Goal: Check status: Check status

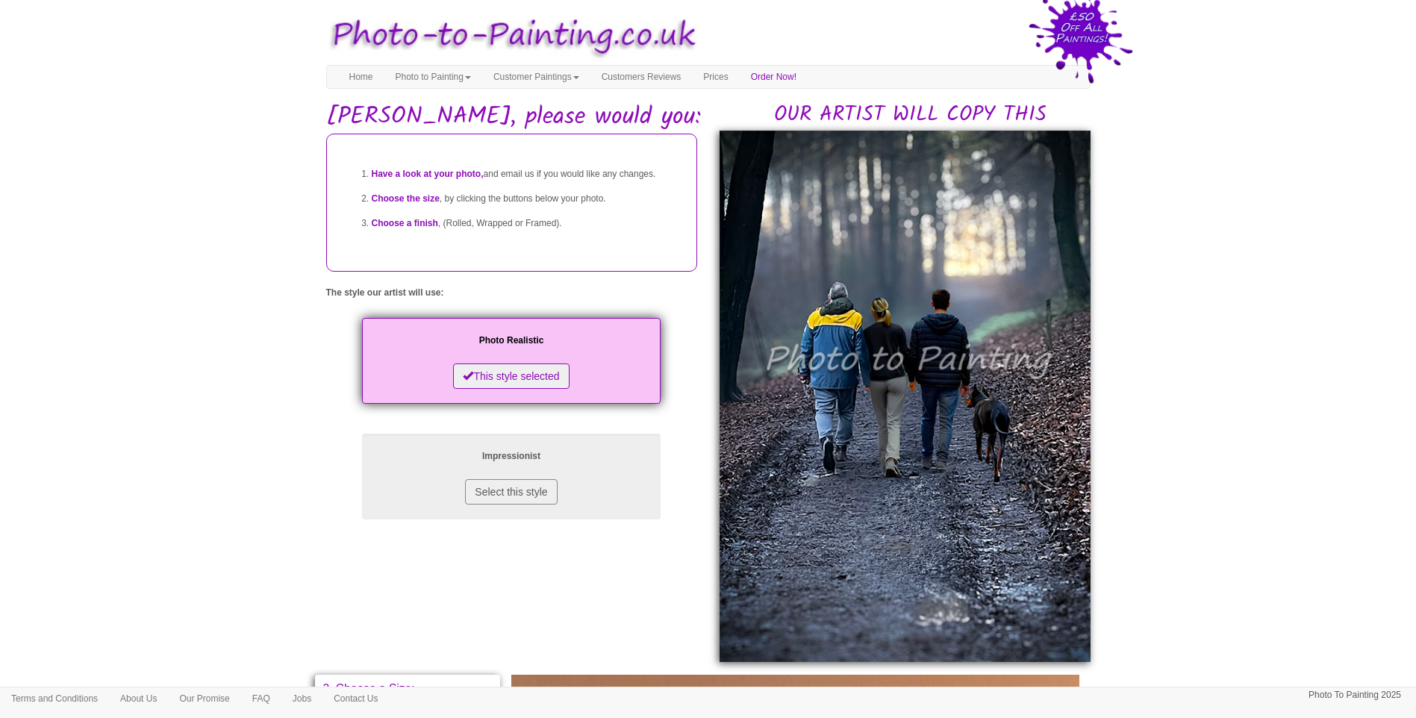
click at [1384, 496] on body "Your painting - risk free Toggle navigation Menu Home Photo to Painting Photo t…" at bounding box center [708, 659] width 1416 height 1304
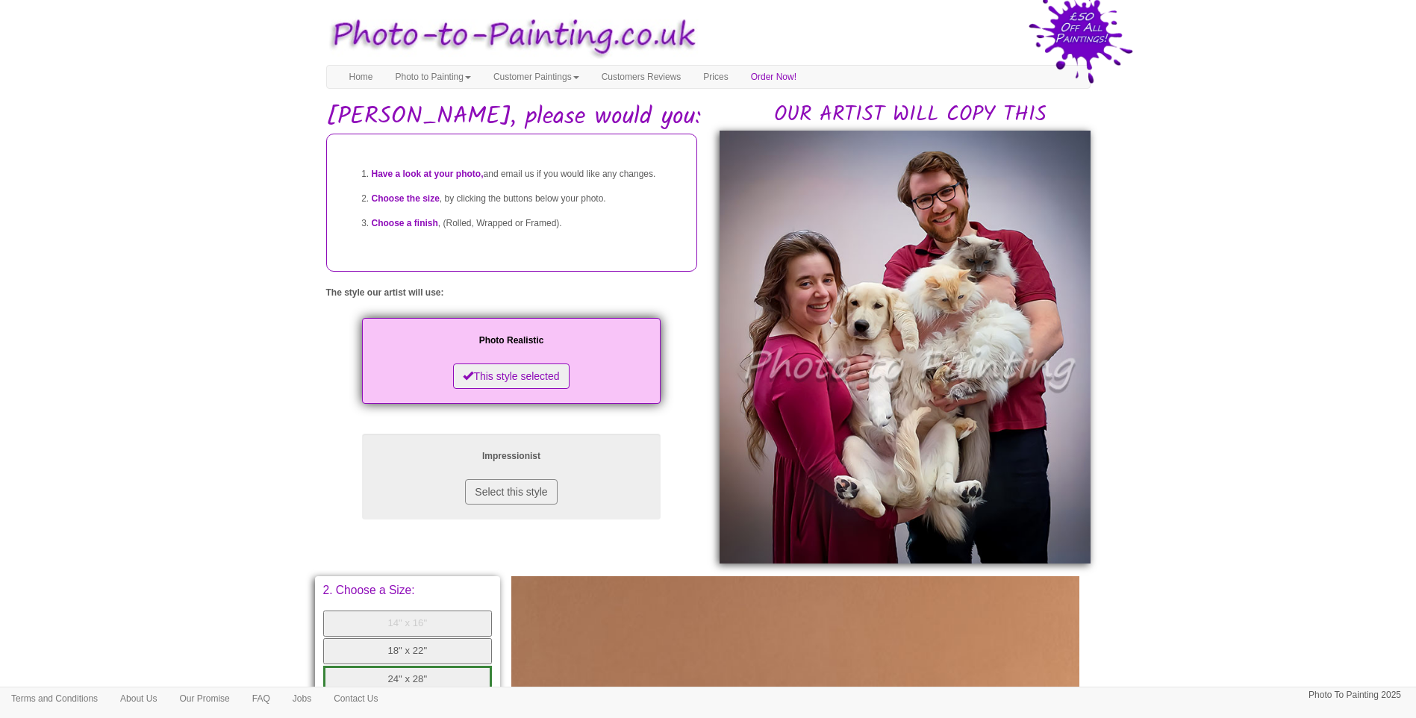
click at [1308, 390] on body "Your painting - risk free Toggle navigation Menu Home Photo to Painting Photo t…" at bounding box center [708, 609] width 1416 height 1204
